Goal: Task Accomplishment & Management: Manage account settings

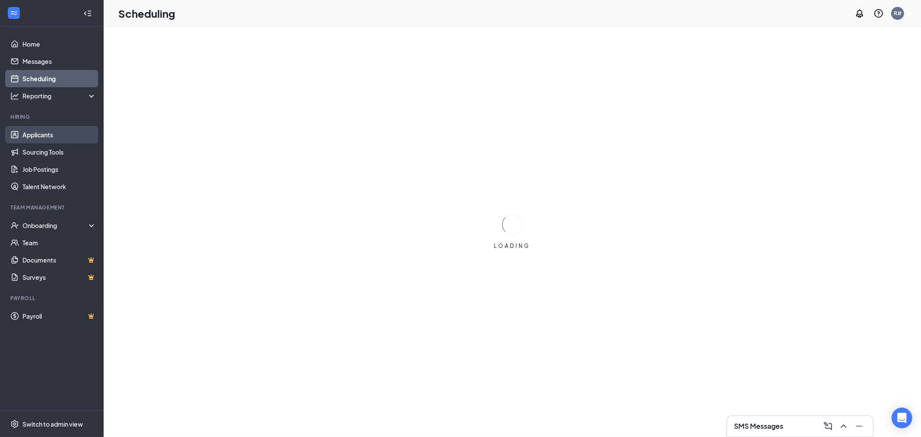
click at [49, 131] on link "Applicants" at bounding box center [59, 134] width 74 height 17
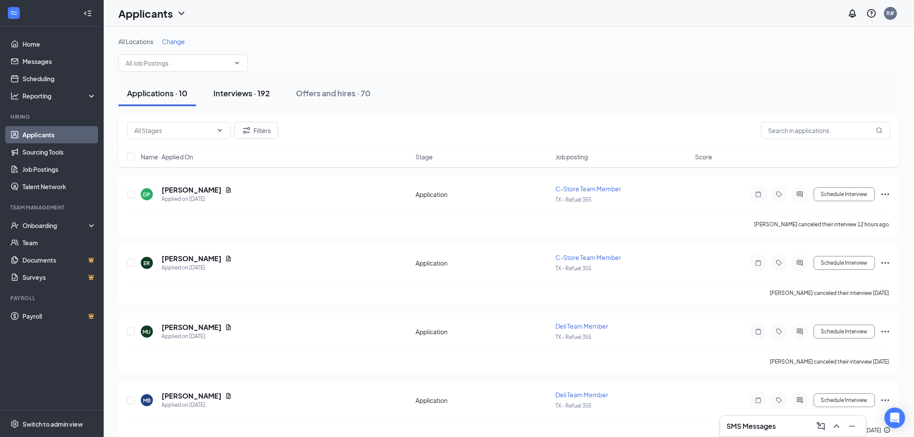
click at [240, 98] on div "Interviews · 192" at bounding box center [241, 93] width 57 height 11
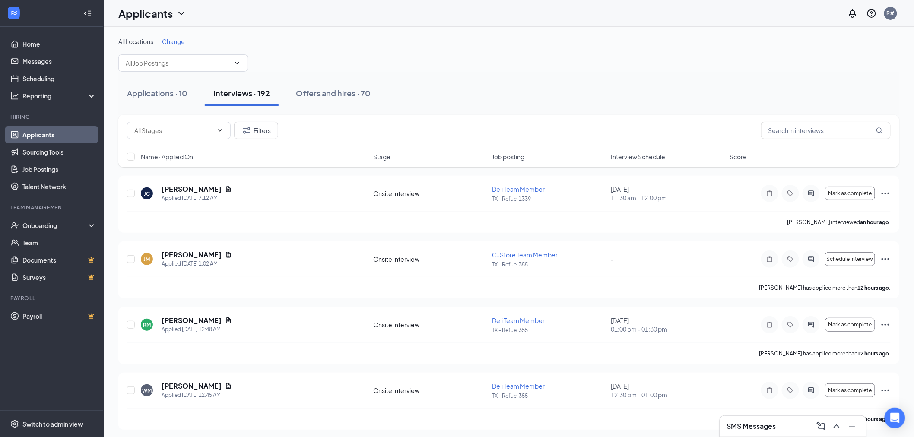
click at [626, 158] on span "Interview Schedule" at bounding box center [638, 156] width 54 height 9
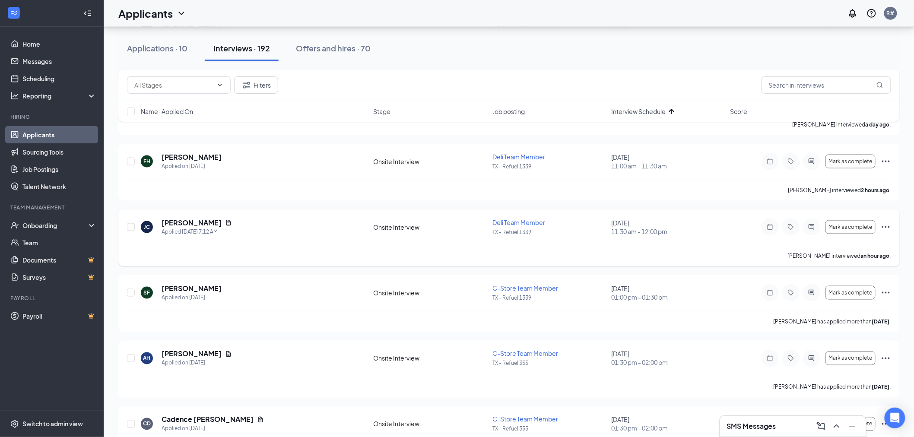
scroll to position [383, 0]
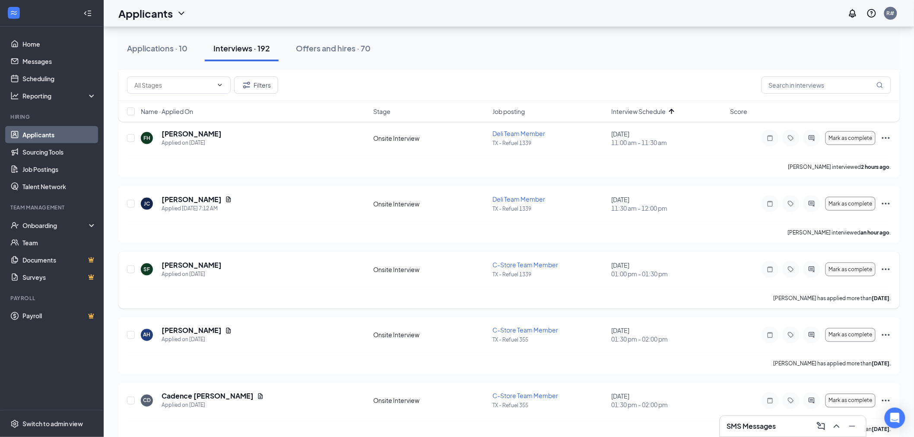
click at [887, 267] on icon "Ellipses" at bounding box center [886, 269] width 10 height 10
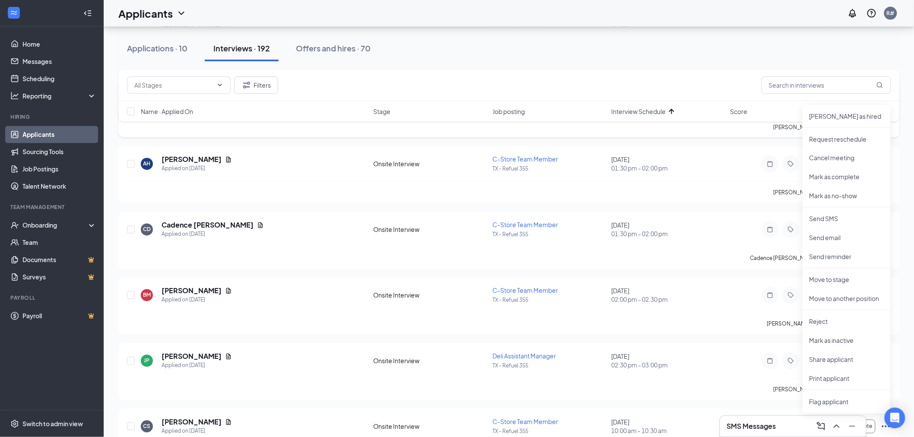
scroll to position [576, 0]
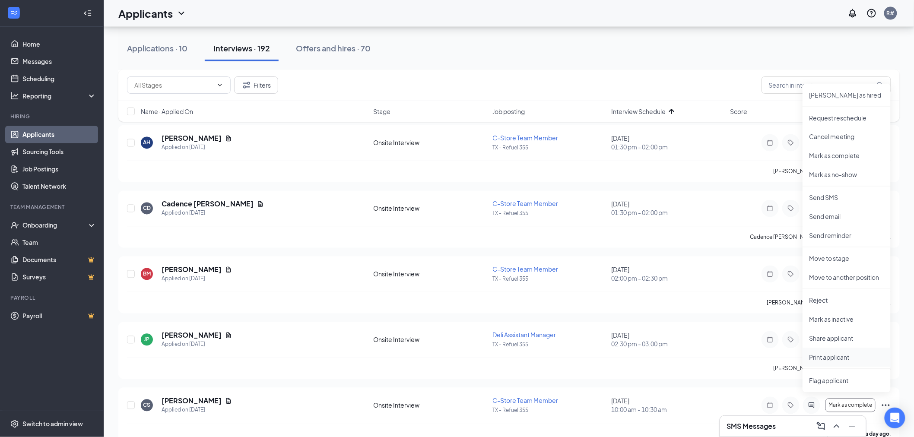
click at [824, 359] on p "Print applicant" at bounding box center [846, 357] width 74 height 9
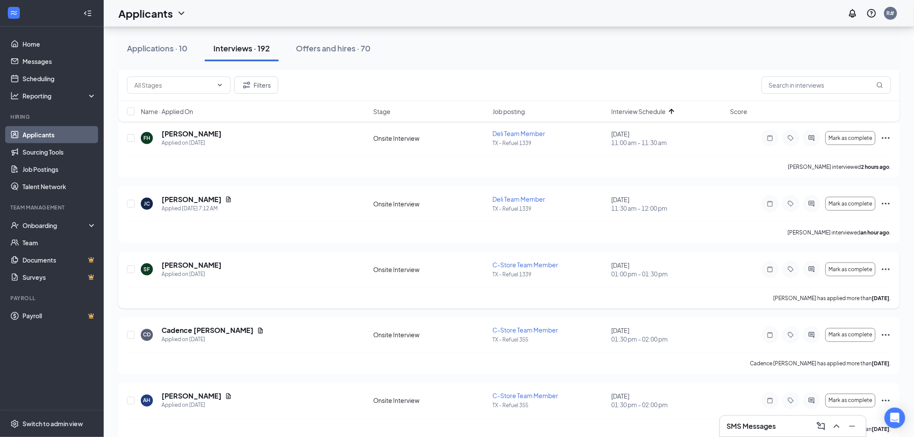
scroll to position [336, 0]
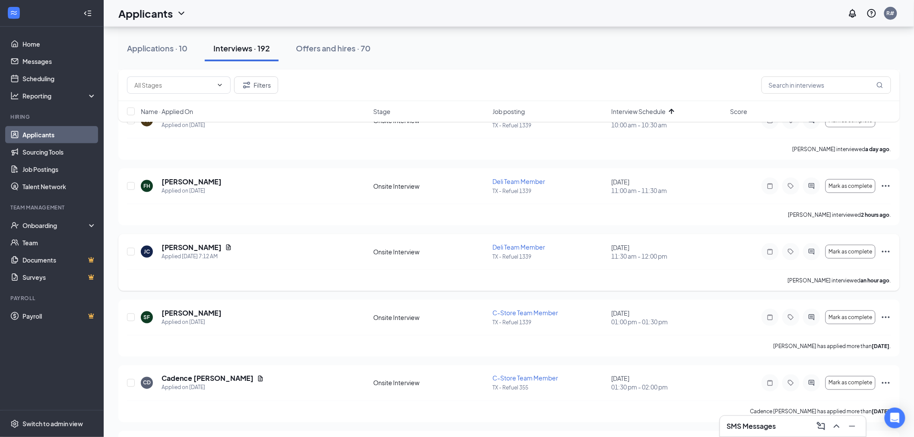
click at [887, 252] on icon "Ellipses" at bounding box center [886, 252] width 10 height 10
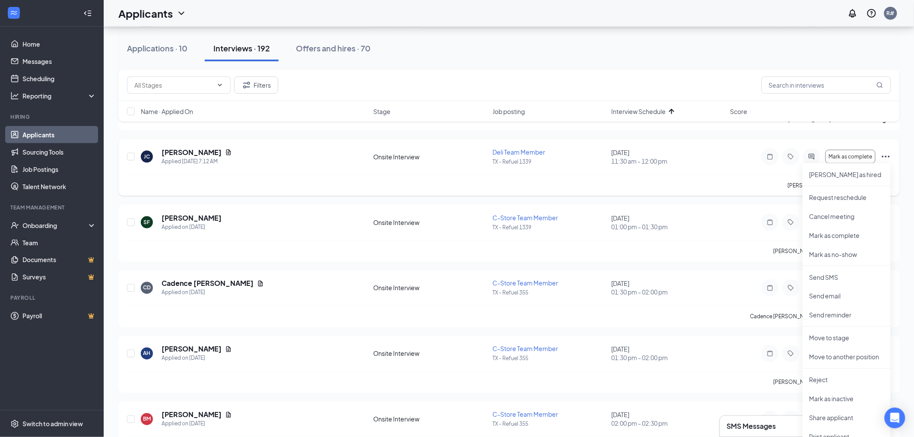
scroll to position [432, 0]
click at [815, 379] on p "Reject" at bounding box center [846, 378] width 74 height 9
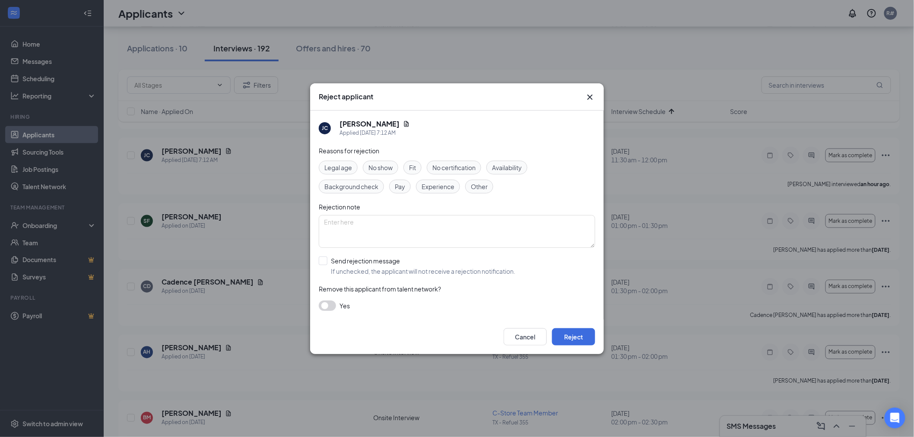
click at [413, 166] on span "Fit" at bounding box center [412, 168] width 7 height 10
click at [576, 332] on button "Reject" at bounding box center [573, 336] width 43 height 17
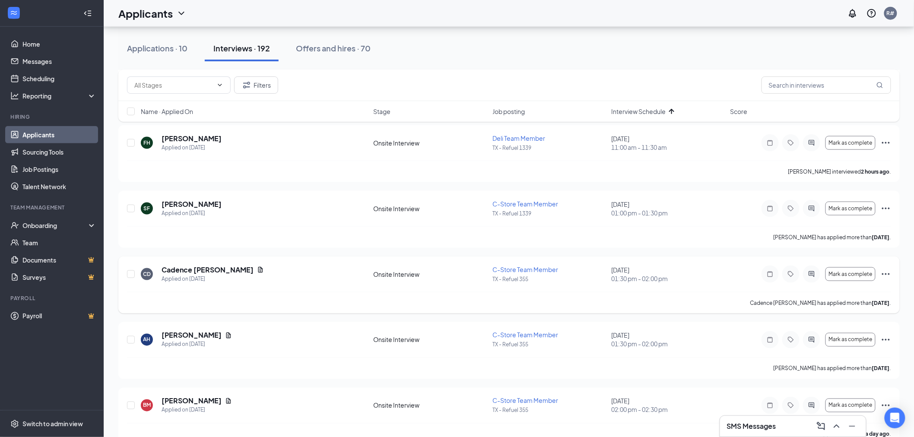
scroll to position [383, 0]
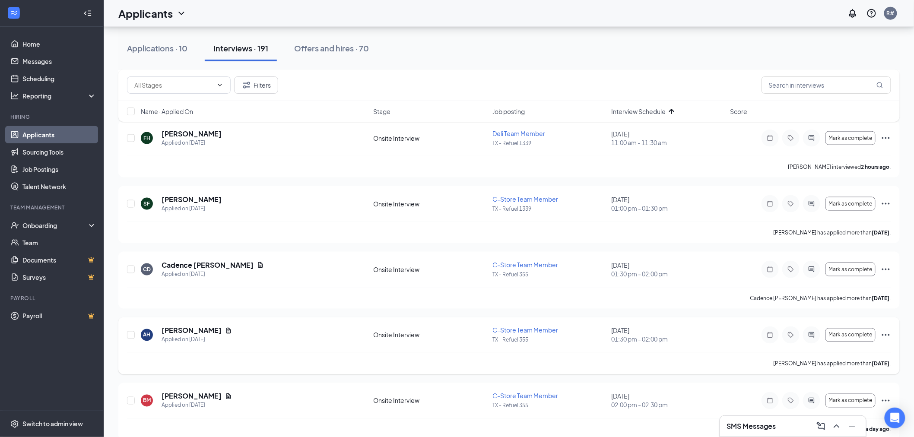
click at [889, 335] on icon "Ellipses" at bounding box center [886, 335] width 8 height 2
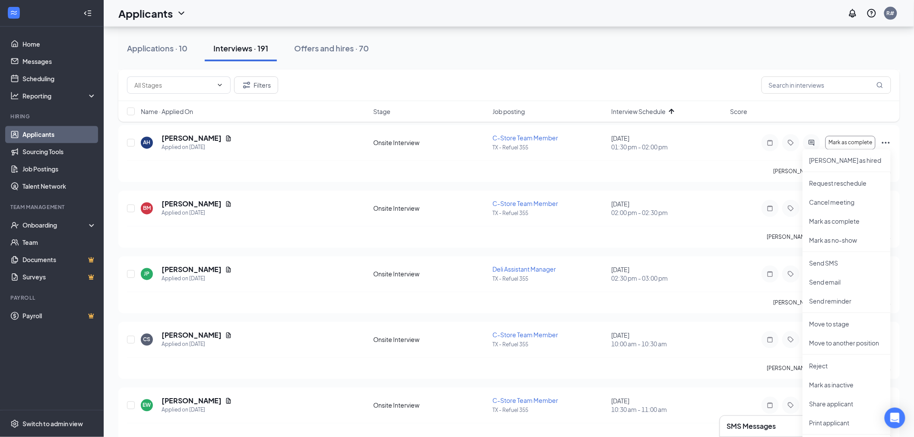
scroll to position [624, 0]
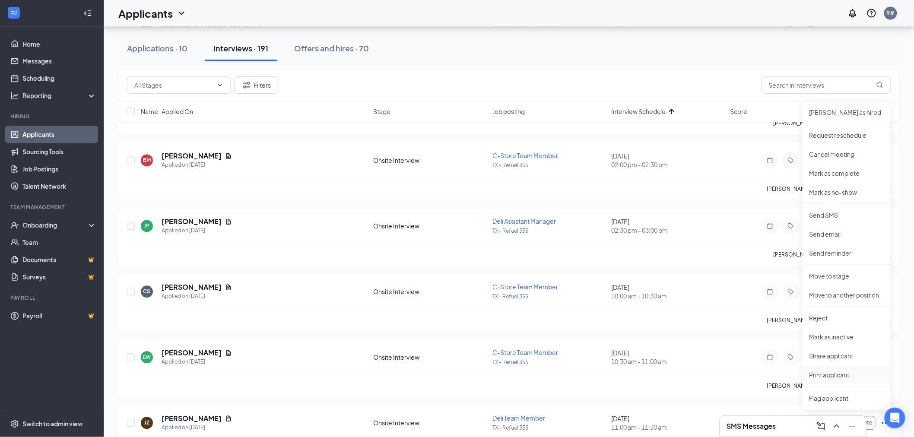
click at [837, 377] on p "Print applicant" at bounding box center [846, 375] width 74 height 9
